Goal: Information Seeking & Learning: Learn about a topic

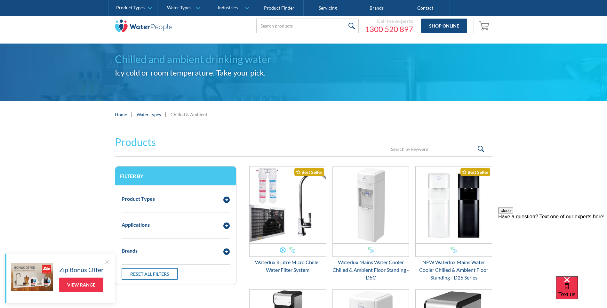
click at [154, 113] on link "Water Types" at bounding box center [149, 114] width 24 height 7
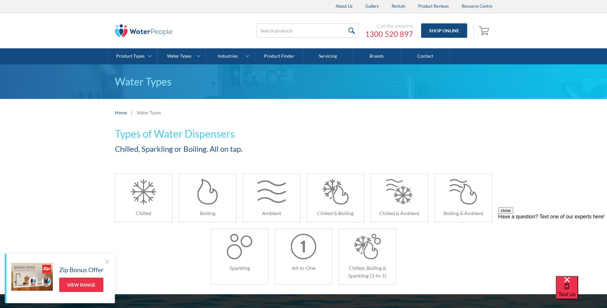
scroll to position [32, 0]
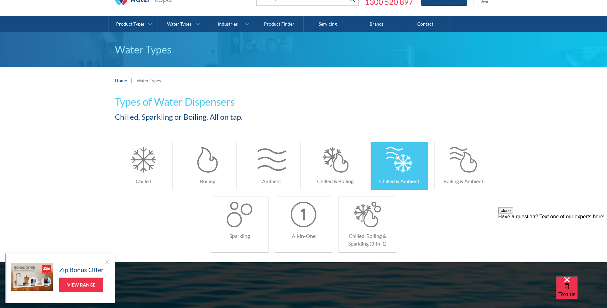
click at [393, 177] on h6 "Chilled & Ambient" at bounding box center [399, 181] width 57 height 8
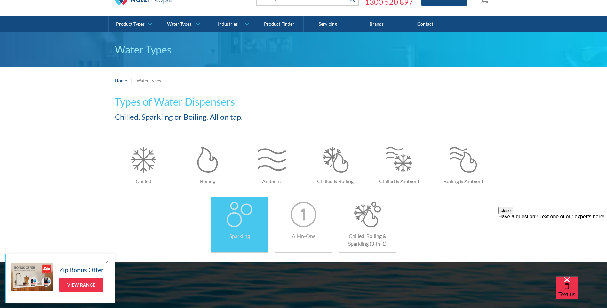
click at [256, 219] on div at bounding box center [239, 212] width 57 height 30
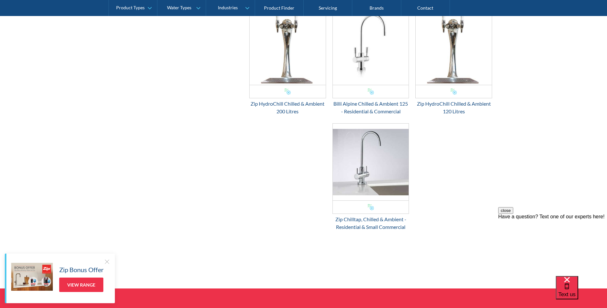
scroll to position [576, 0]
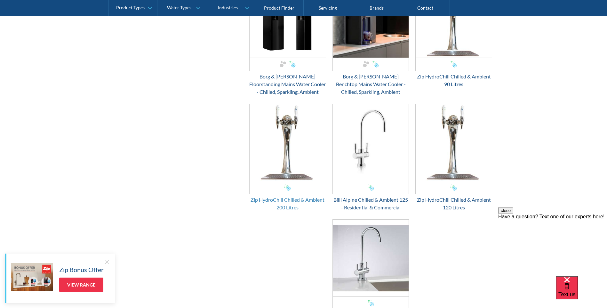
click at [314, 200] on div "Zip HydroChill Chilled & Ambient 200 Litres" at bounding box center [287, 203] width 77 height 15
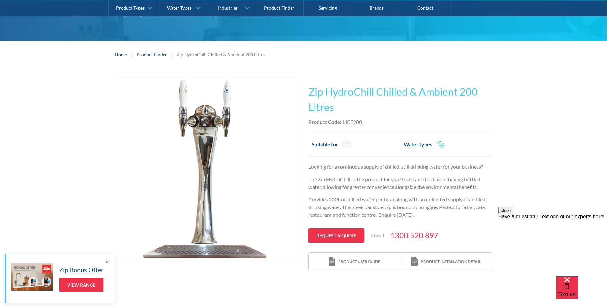
scroll to position [64, 0]
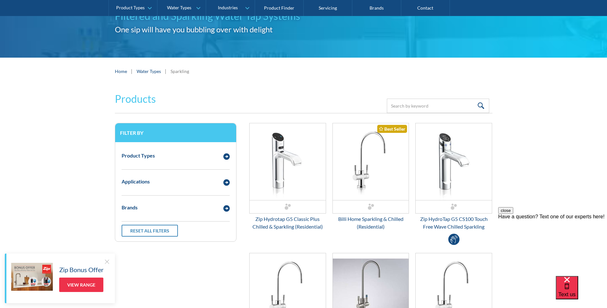
scroll to position [32, 0]
